Goal: Book appointment/travel/reservation

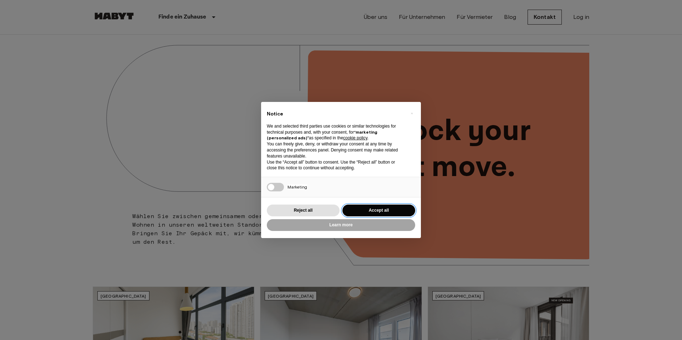
drag, startPoint x: 402, startPoint y: 210, endPoint x: 399, endPoint y: 203, distance: 7.8
click at [402, 210] on button "Accept all" at bounding box center [378, 211] width 73 height 12
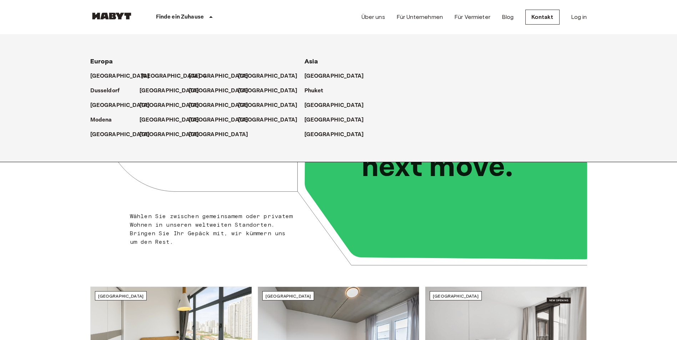
click at [149, 75] on p "[GEOGRAPHIC_DATA]" at bounding box center [171, 76] width 60 height 9
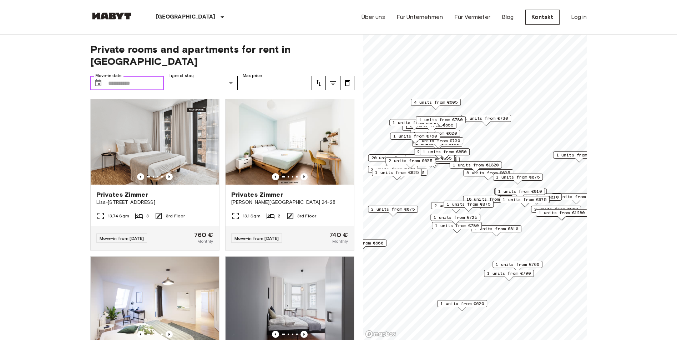
click at [140, 76] on input "Move-in date" at bounding box center [136, 83] width 56 height 14
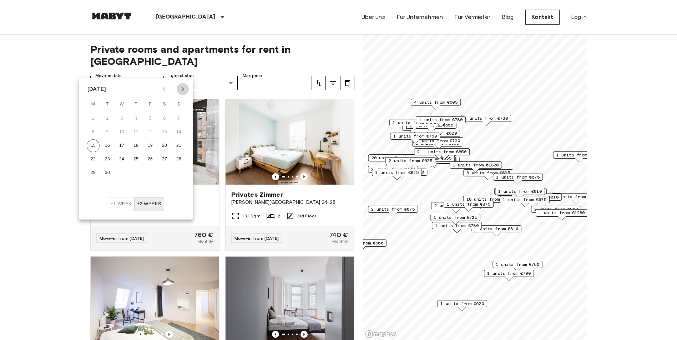
click at [183, 89] on icon "Next month" at bounding box center [183, 89] width 2 height 4
click at [178, 88] on button "Next month" at bounding box center [183, 89] width 12 height 12
click at [95, 119] on button "1" at bounding box center [93, 118] width 13 height 13
type input "**********"
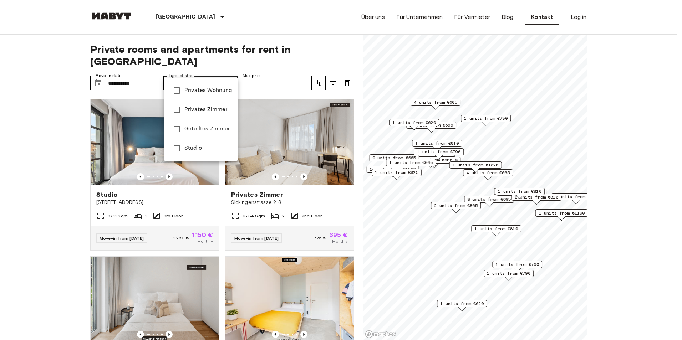
click at [218, 90] on span "Privates Wohnung" at bounding box center [208, 90] width 48 height 9
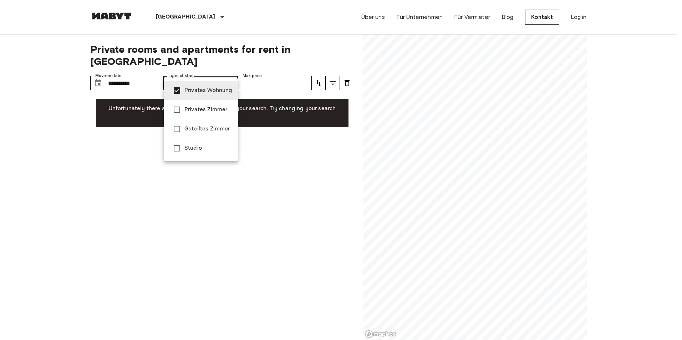
click at [256, 70] on div at bounding box center [341, 170] width 682 height 340
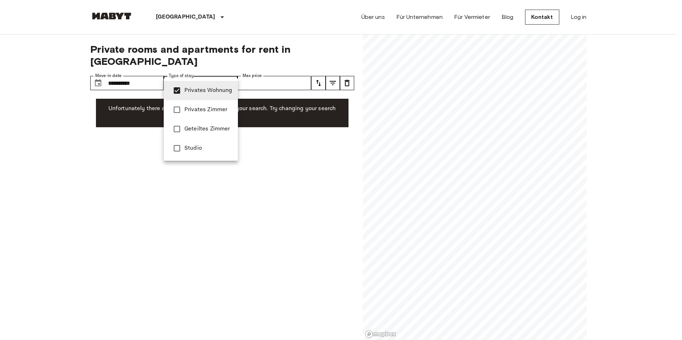
click at [208, 105] on li "Privates Zimmer" at bounding box center [201, 109] width 74 height 19
type input "**********"
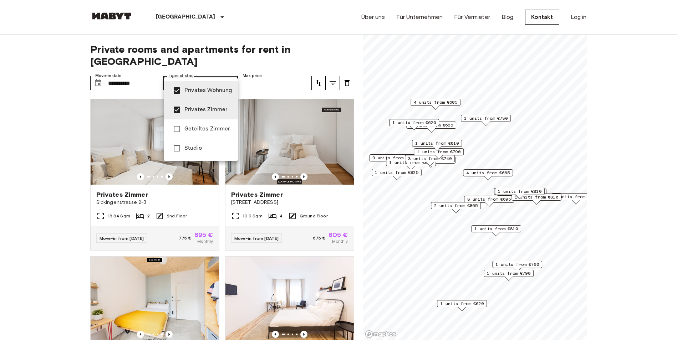
click at [62, 170] on div at bounding box center [341, 170] width 682 height 340
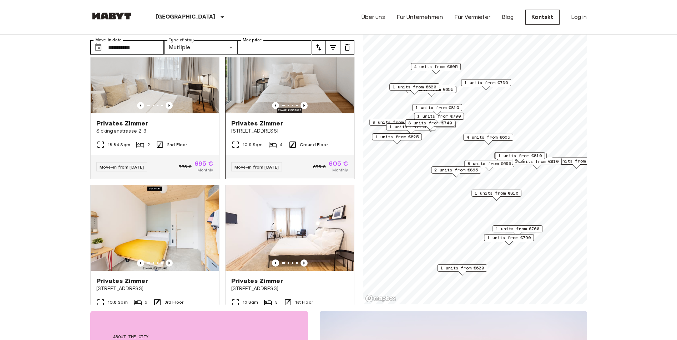
scroll to position [71, 0]
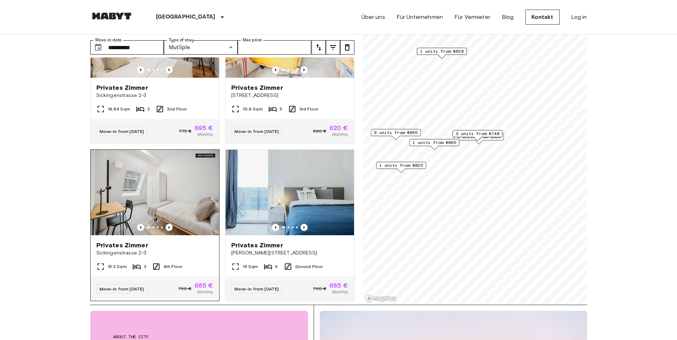
click at [353, 127] on div "**********" at bounding box center [338, 152] width 496 height 306
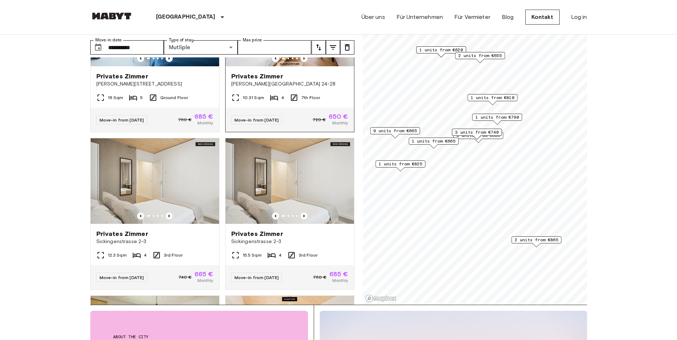
scroll to position [571, 0]
